Goal: Task Accomplishment & Management: Manage account settings

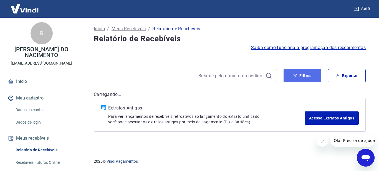
click at [299, 76] on button "Filtros" at bounding box center [302, 75] width 38 height 13
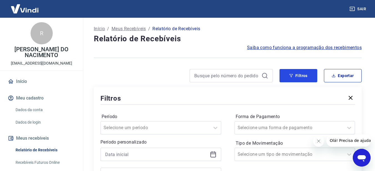
scroll to position [111, 0]
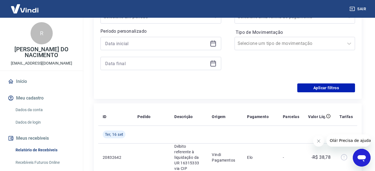
click at [215, 45] on icon at bounding box center [213, 43] width 7 height 7
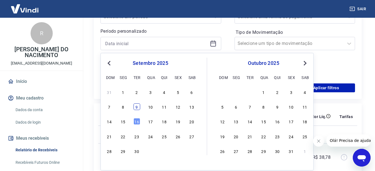
click at [136, 105] on div "9" at bounding box center [136, 106] width 7 height 7
type input "09/09/2025"
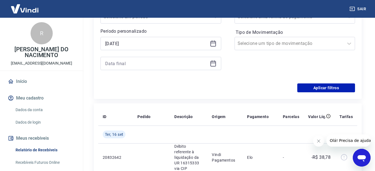
click at [211, 67] on div at bounding box center [160, 63] width 121 height 13
click at [217, 64] on div at bounding box center [160, 63] width 121 height 13
click at [216, 64] on icon at bounding box center [213, 63] width 7 height 7
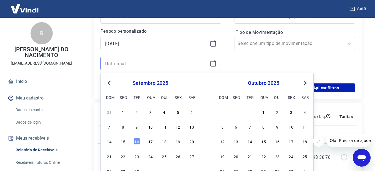
scroll to position [166, 0]
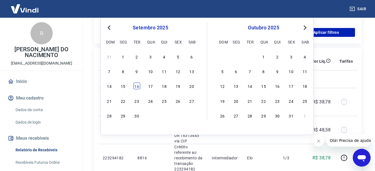
click at [138, 87] on div "16" at bounding box center [136, 86] width 7 height 7
type input "16/09/2025"
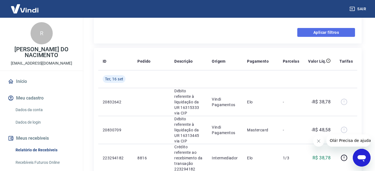
click at [326, 35] on button "Aplicar filtros" at bounding box center [326, 32] width 58 height 9
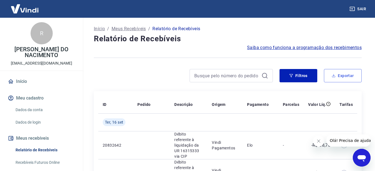
click at [338, 75] on button "Exportar" at bounding box center [343, 75] width 38 height 13
type input "09/09/2025"
type input "16/09/2025"
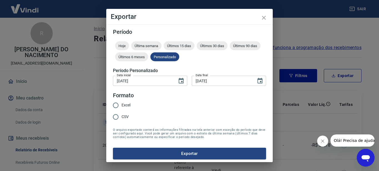
click at [129, 103] on span "Excel" at bounding box center [125, 105] width 9 height 6
click at [121, 103] on input "Excel" at bounding box center [116, 106] width 12 height 12
radio input "true"
click at [175, 154] on button "Exportar" at bounding box center [189, 154] width 153 height 12
